Goal: Transaction & Acquisition: Purchase product/service

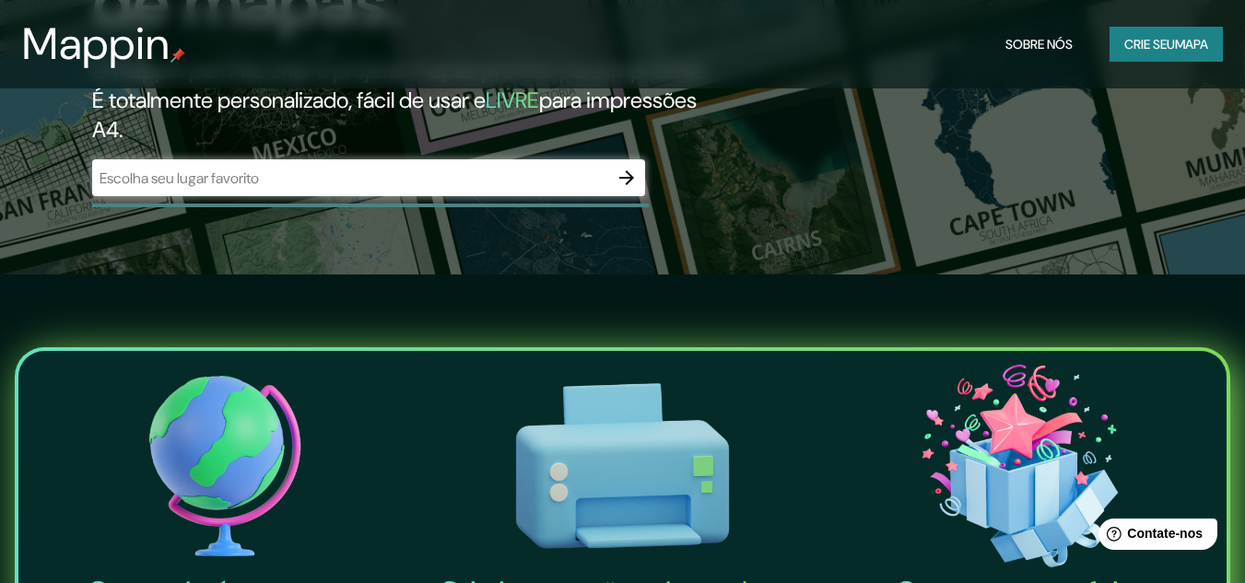
scroll to position [276, 0]
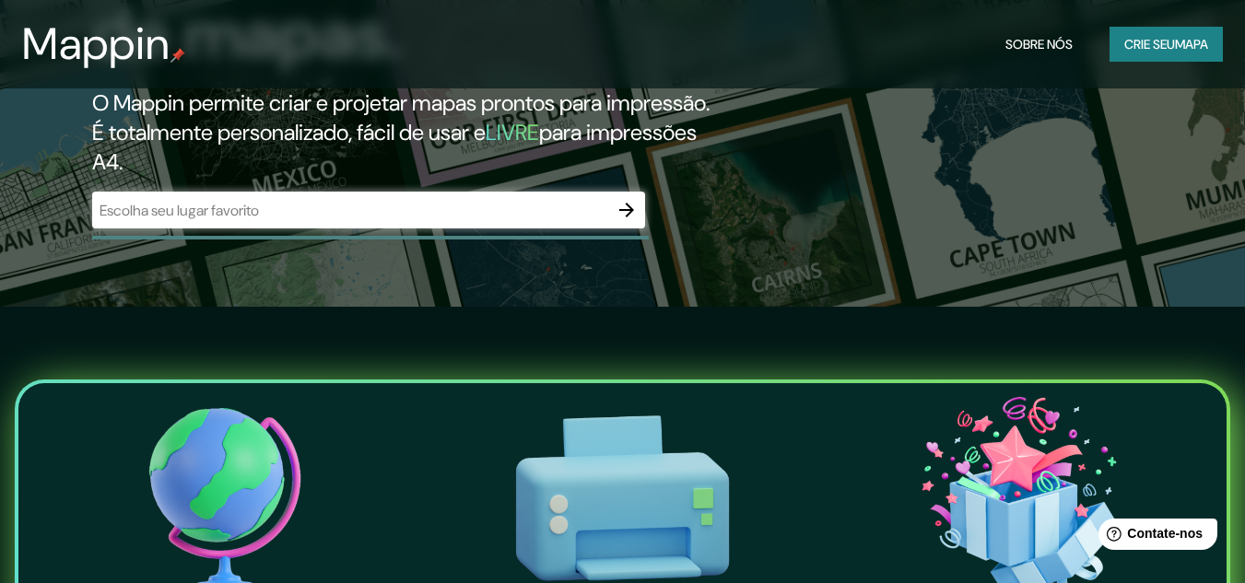
click at [342, 221] on input "text" at bounding box center [350, 210] width 516 height 21
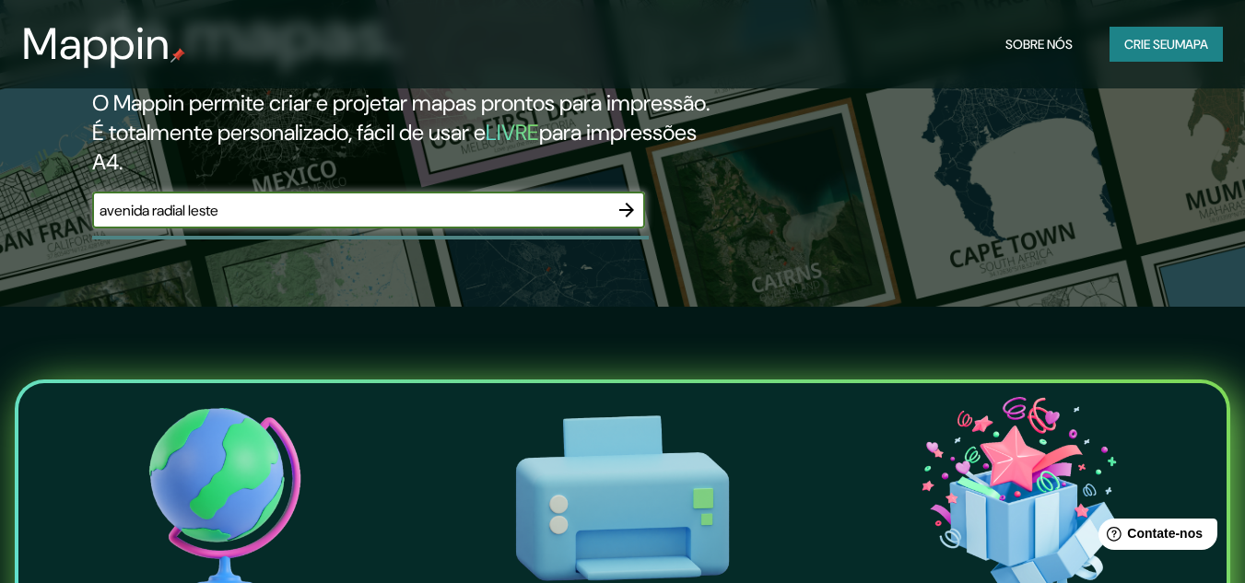
type input "avenida radial leste"
click at [628, 221] on icon "button" at bounding box center [626, 210] width 22 height 22
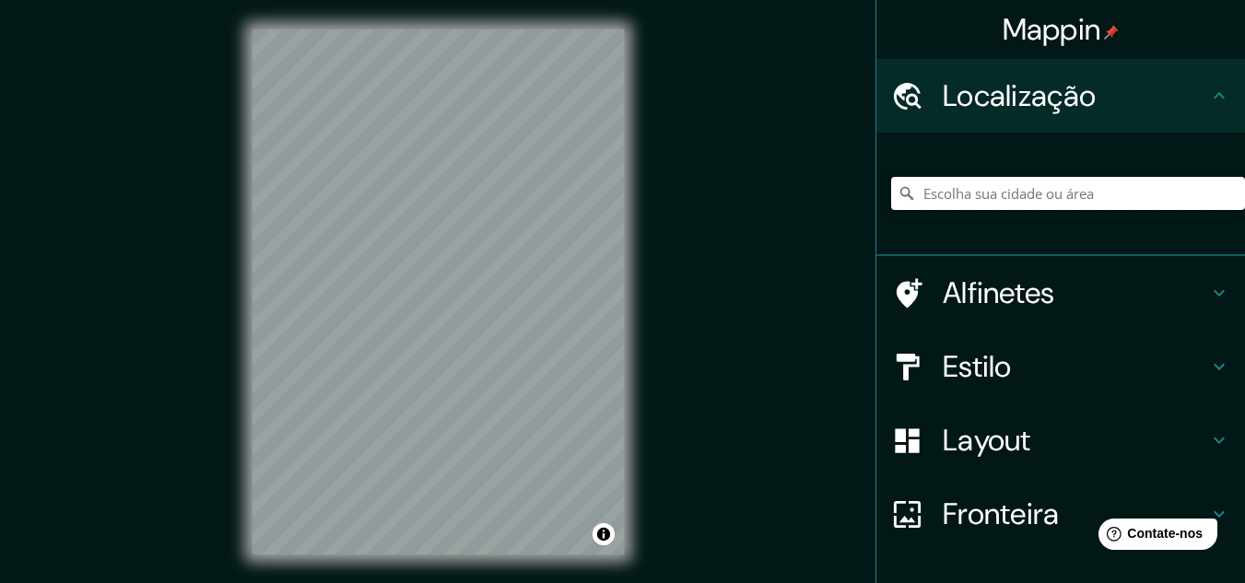
click at [984, 192] on input "Escolha sua cidade ou área" at bounding box center [1068, 193] width 354 height 33
type input "a"
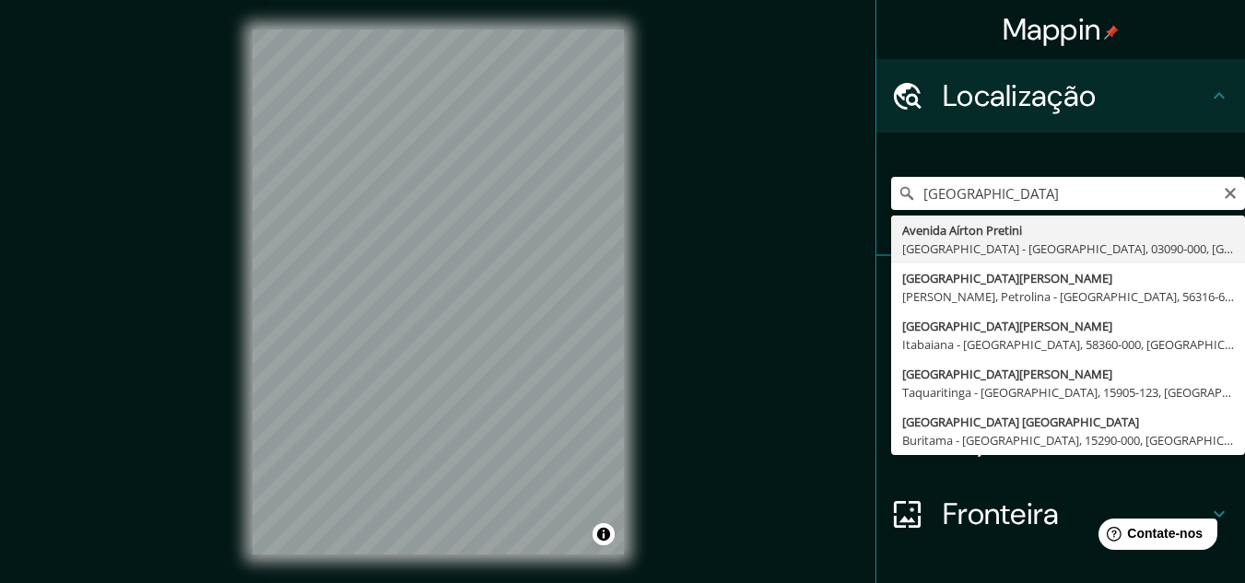
type input "[GEOGRAPHIC_DATA], [GEOGRAPHIC_DATA] - [GEOGRAPHIC_DATA], 03090-000, [GEOGRAPHI…"
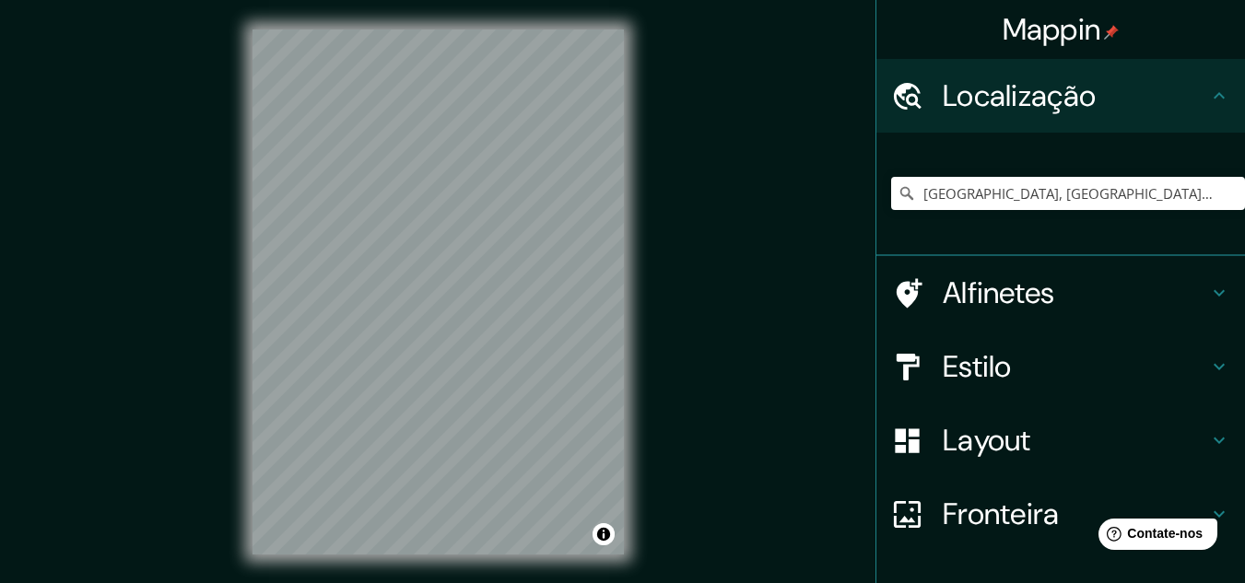
click at [1002, 435] on font "Layout" at bounding box center [986, 440] width 88 height 39
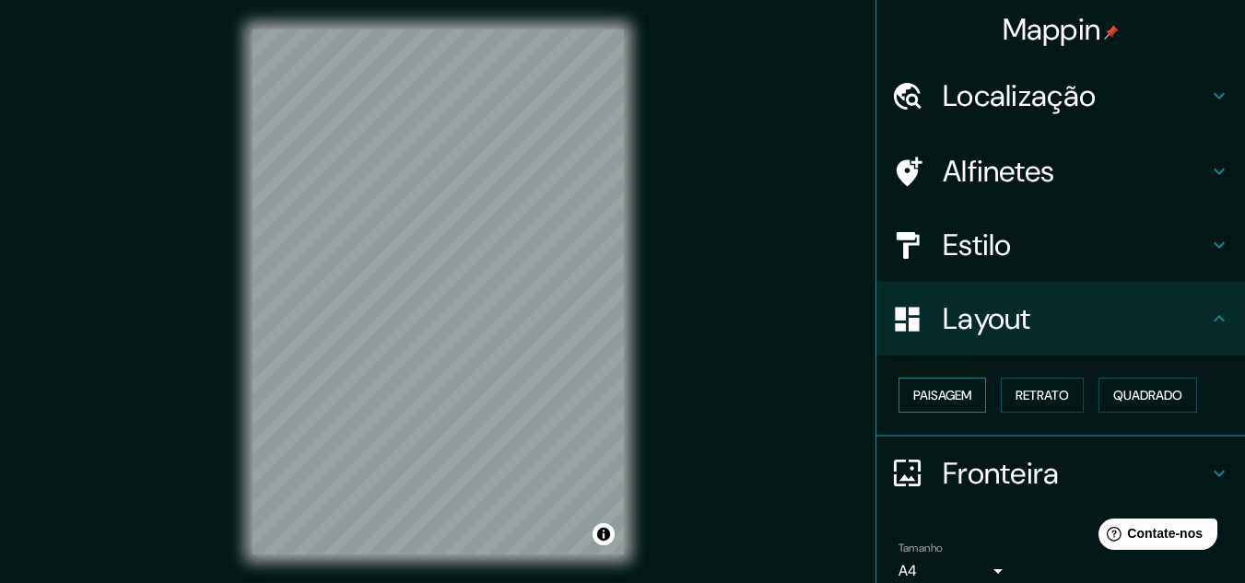
click at [935, 395] on font "Paisagem" at bounding box center [942, 395] width 58 height 17
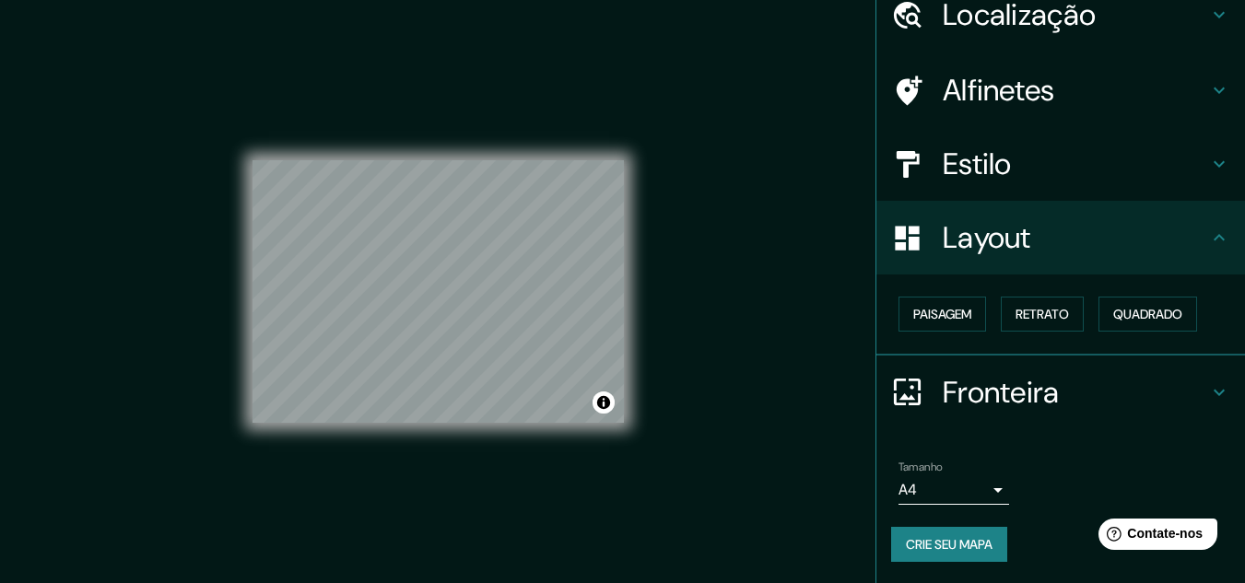
scroll to position [30, 0]
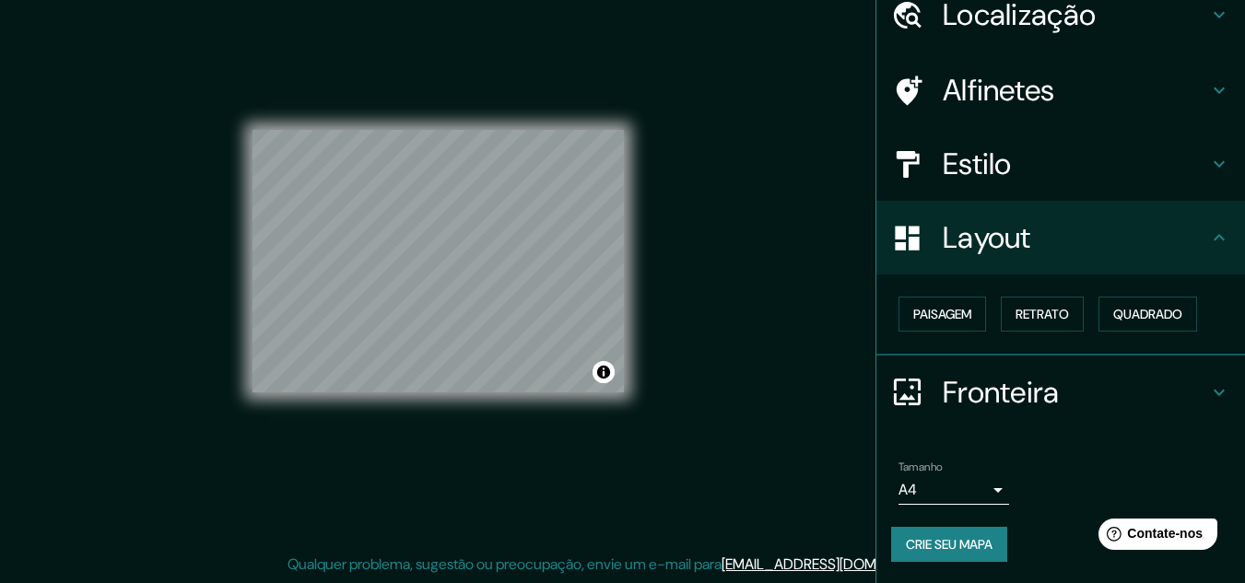
click at [942, 158] on font "Estilo" at bounding box center [976, 164] width 69 height 39
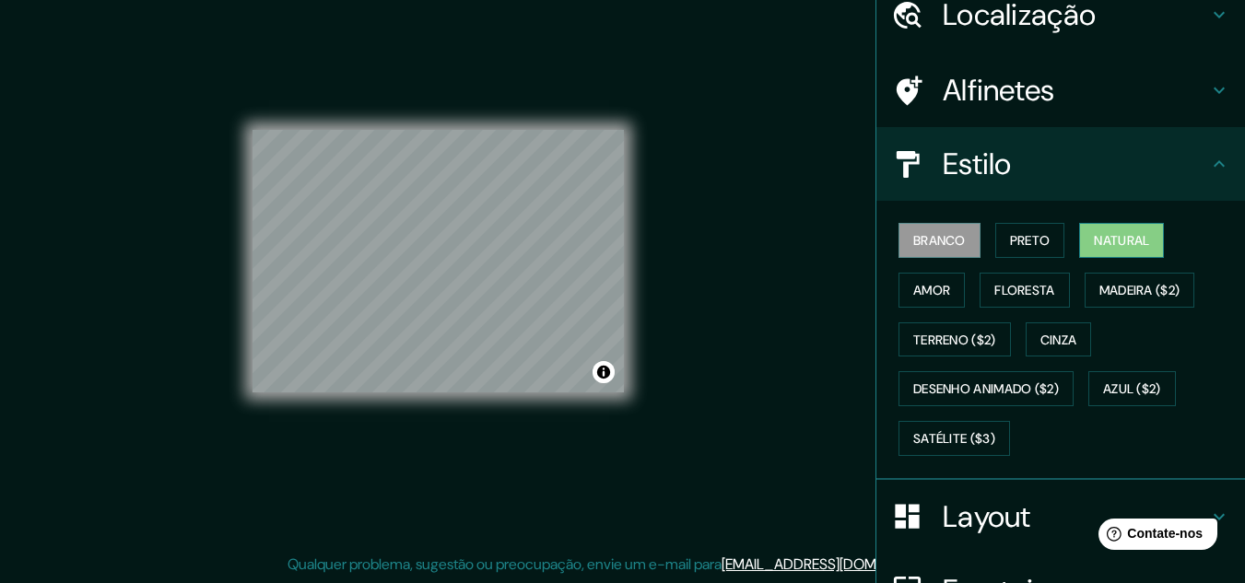
click at [1107, 235] on font "Natural" at bounding box center [1121, 240] width 55 height 17
click at [994, 288] on font "Floresta" at bounding box center [1024, 290] width 60 height 17
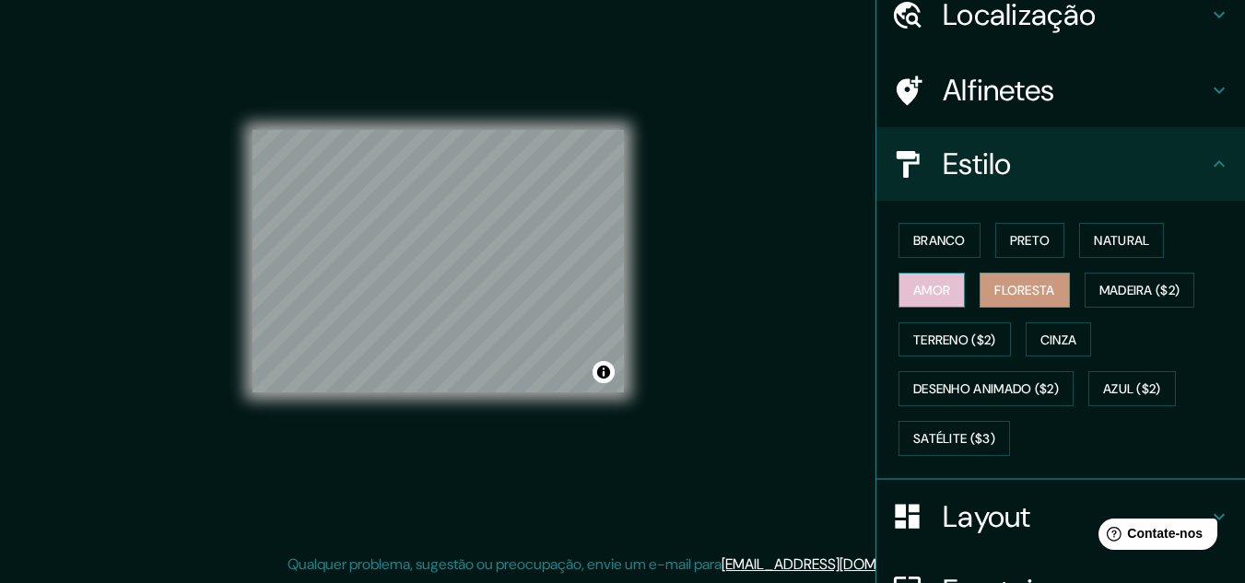
click at [938, 289] on font "Amor" at bounding box center [931, 290] width 37 height 17
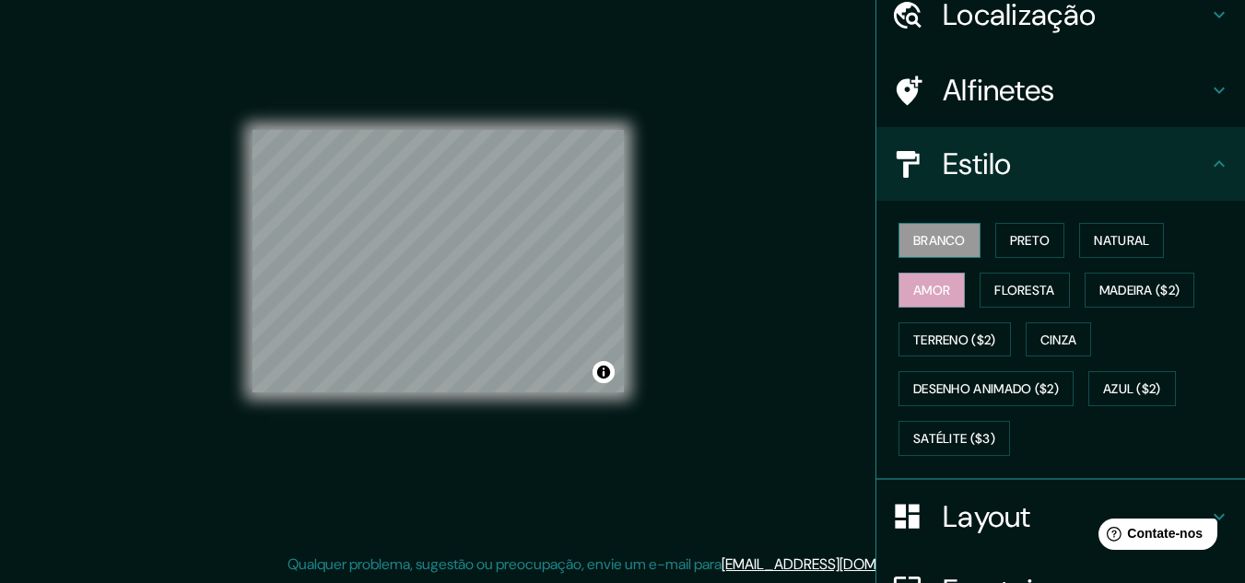
click at [936, 237] on font "Branco" at bounding box center [939, 240] width 53 height 17
click at [1018, 240] on font "Preto" at bounding box center [1030, 240] width 41 height 17
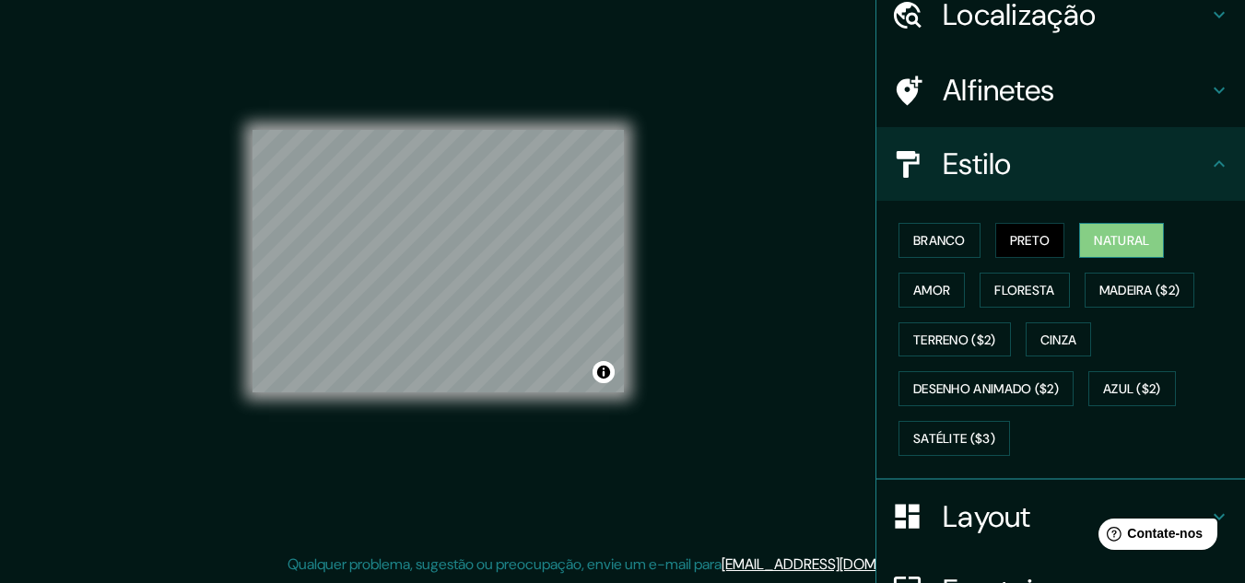
click at [1103, 239] on font "Natural" at bounding box center [1121, 240] width 55 height 17
